Goal: Use online tool/utility: Utilize a website feature to perform a specific function

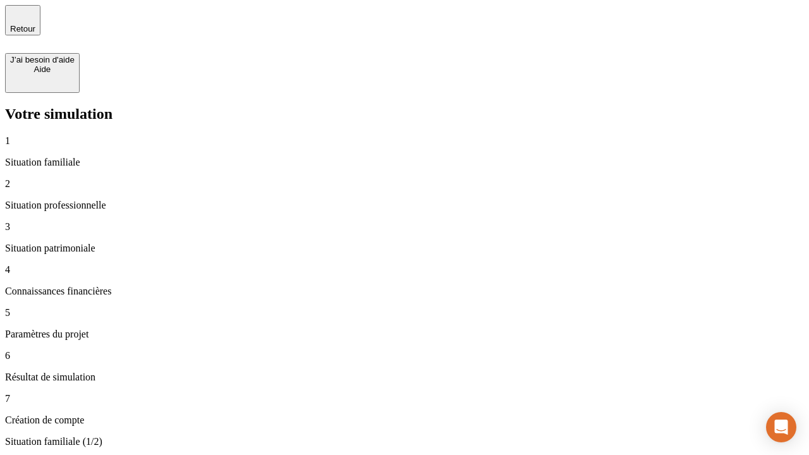
type input "70 000"
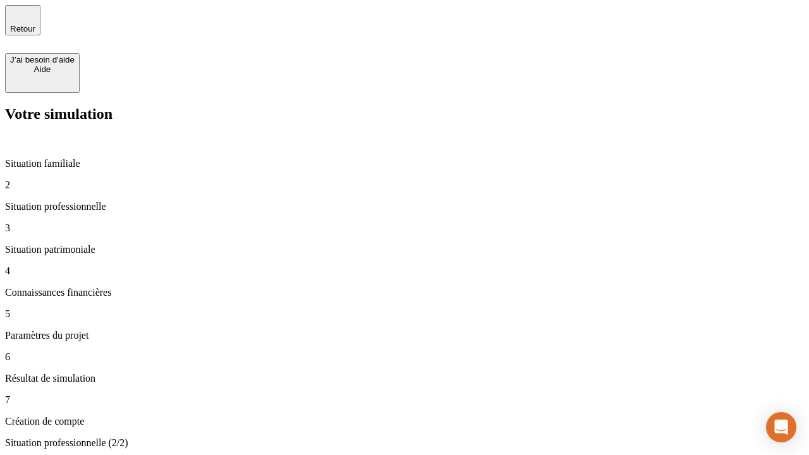
type input "1 000"
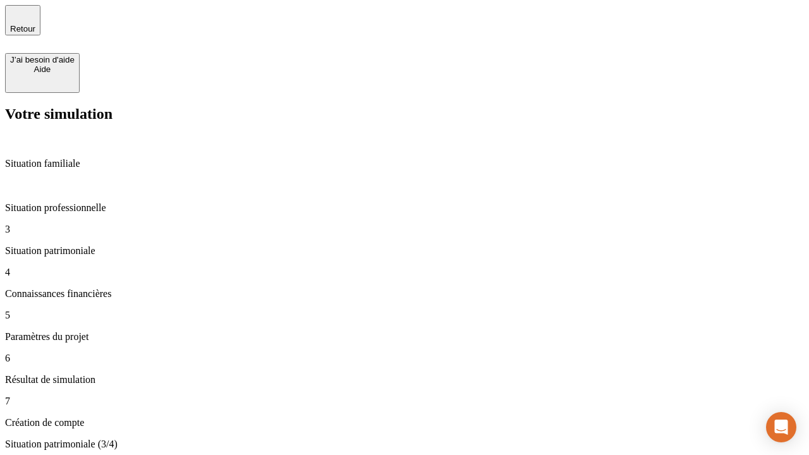
type input "800"
type input "6"
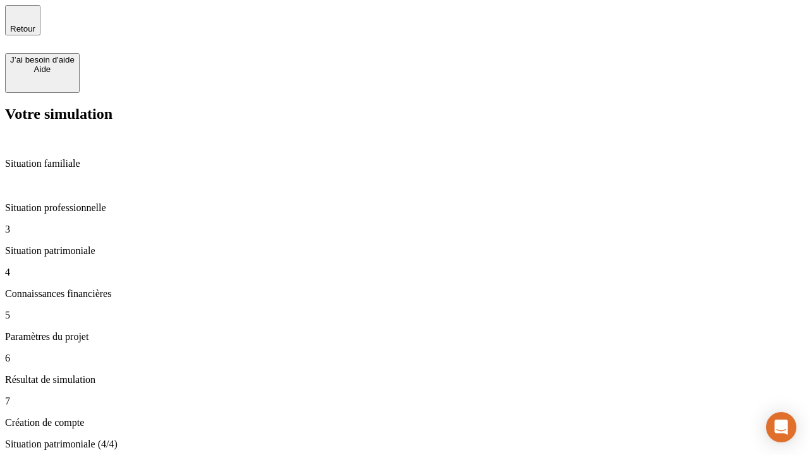
type input "400"
type input "3"
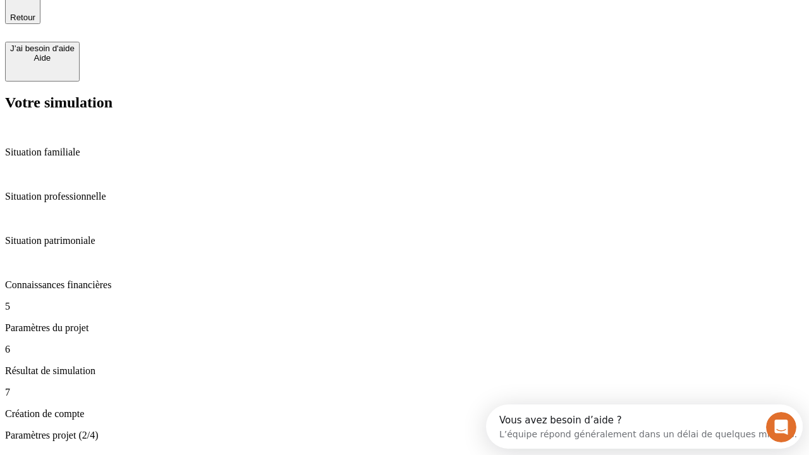
type input "35"
type input "500"
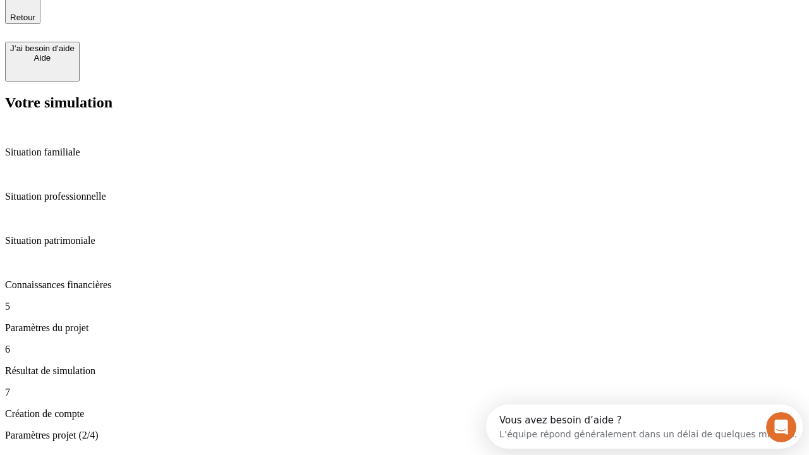
type input "640"
